Goal: Ask a question: Seek information or help from site administrators or community

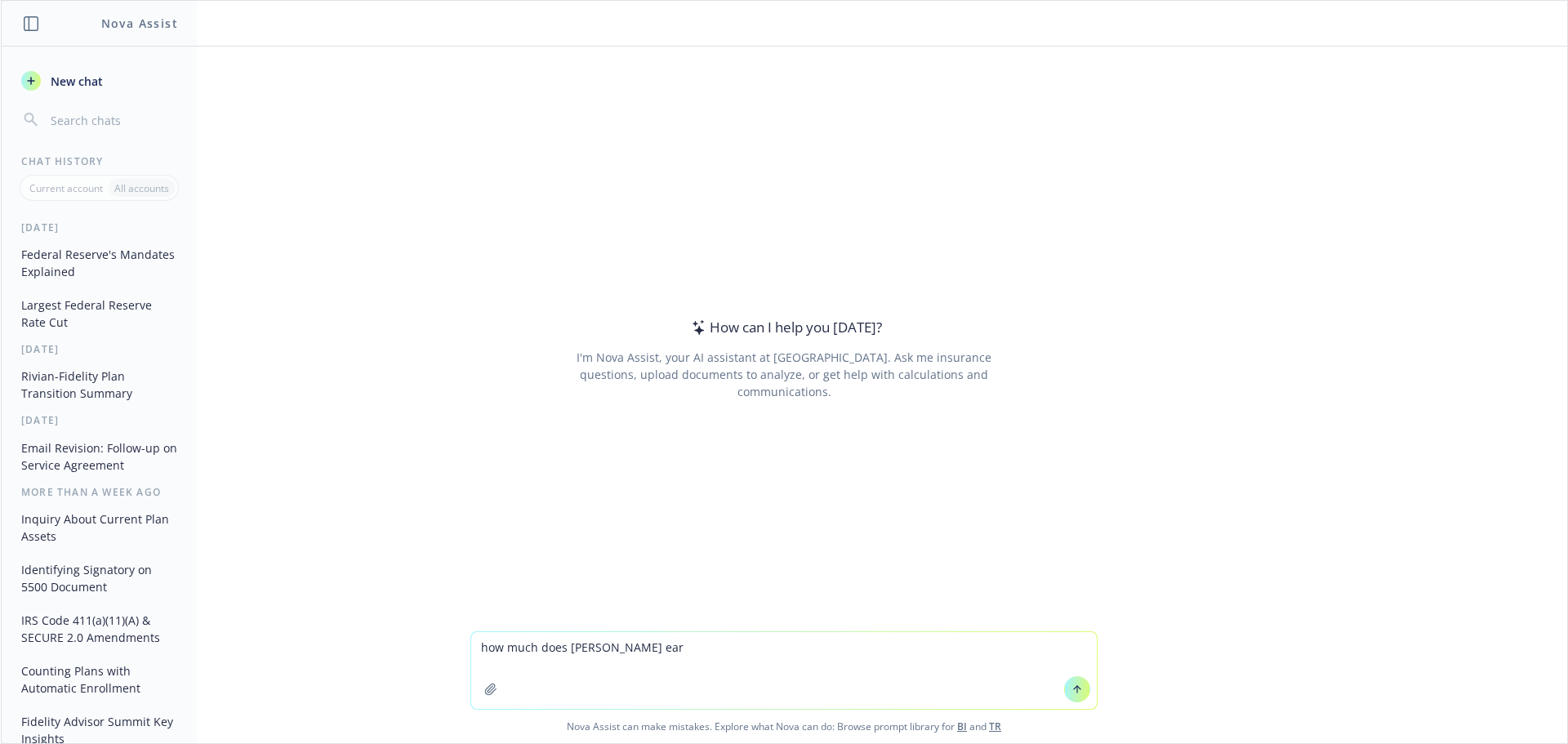
type textarea "how much does [PERSON_NAME] earn"
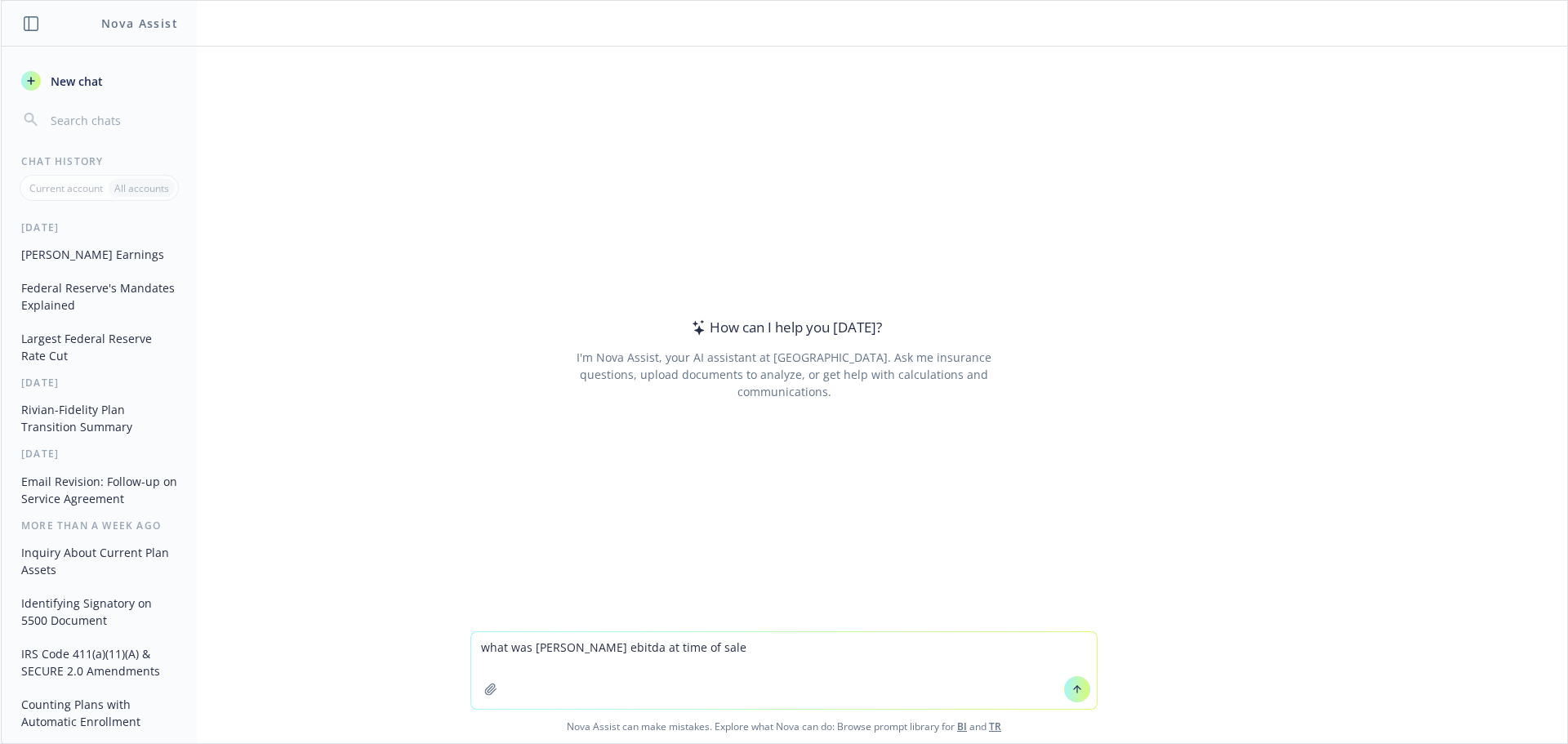
type textarea "what was [PERSON_NAME] ebitda at time of sale?"
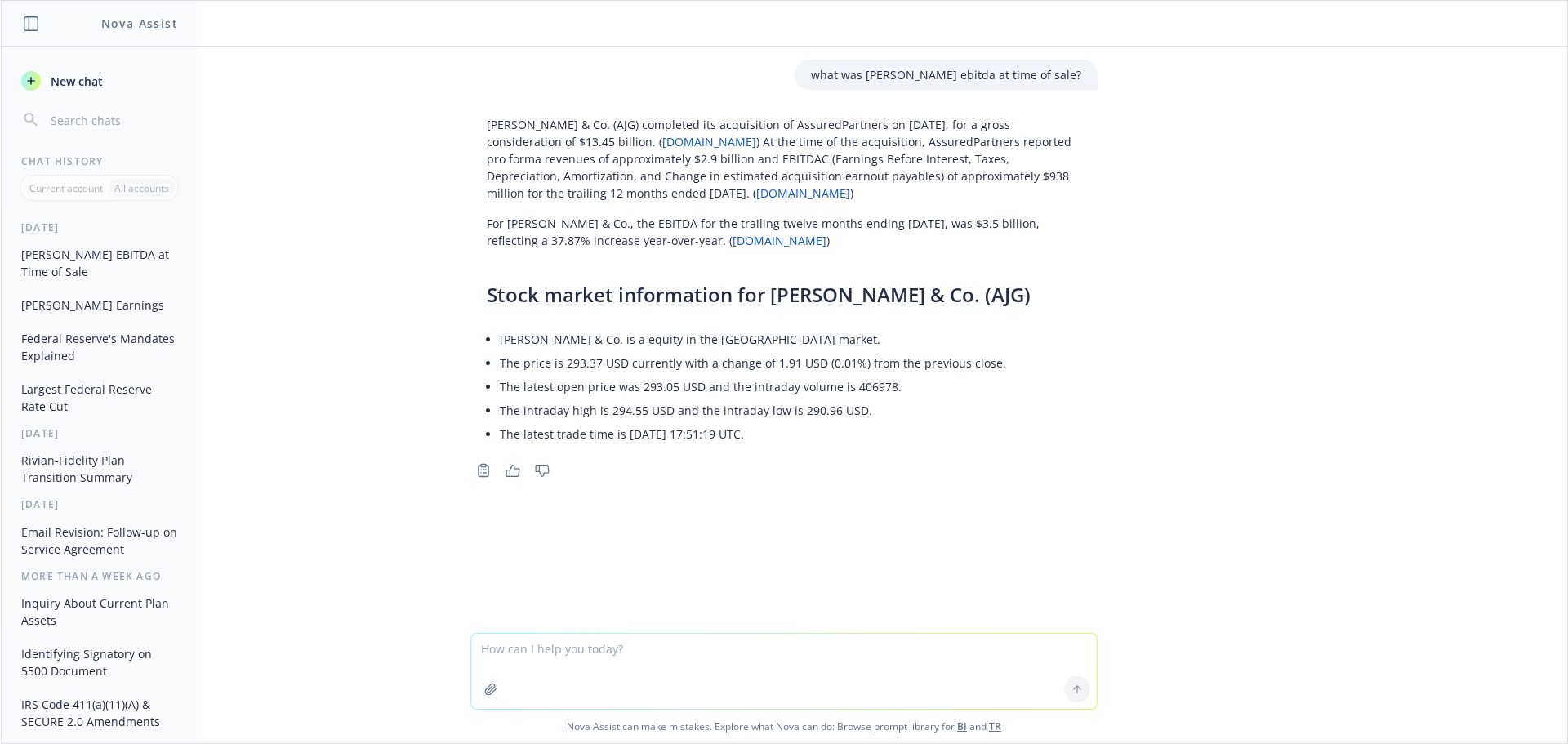
click at [574, 668] on textarea at bounding box center [784, 671] width 625 height 75
type textarea "what is newfront's revenue"
